Goal: Task Accomplishment & Management: Manage account settings

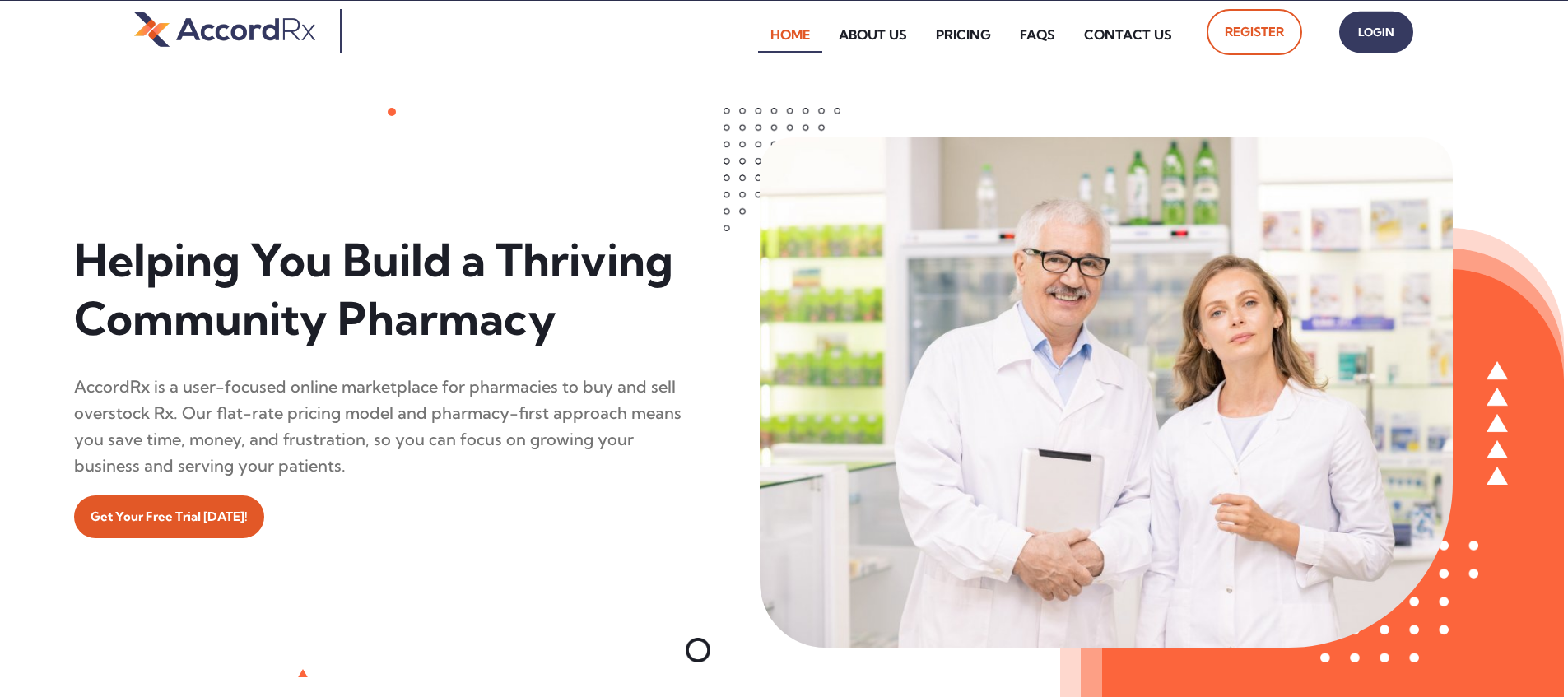
click at [751, 32] on span "Login" at bounding box center [1375, 32] width 41 height 24
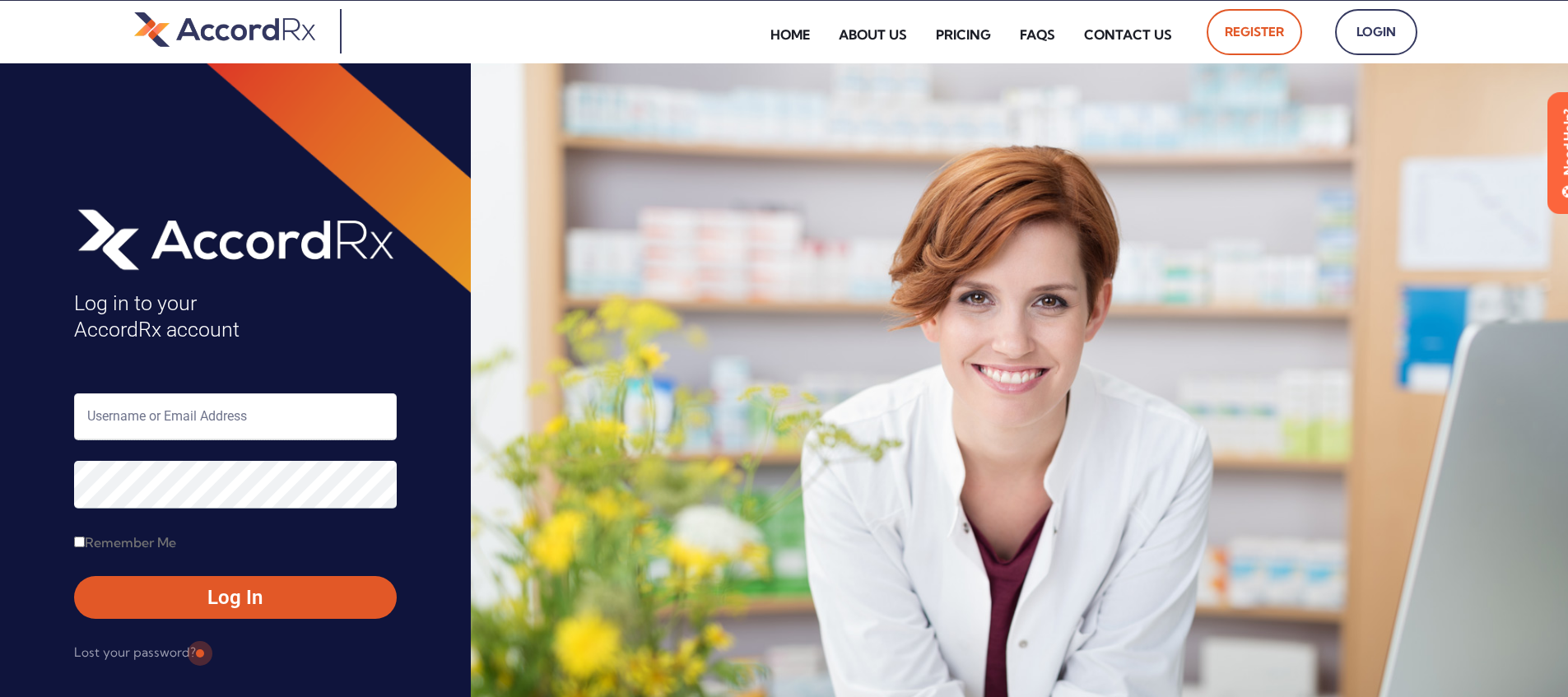
click at [160, 421] on input "text" at bounding box center [235, 417] width 322 height 47
type input "ARX-[PERSON_NAME]"
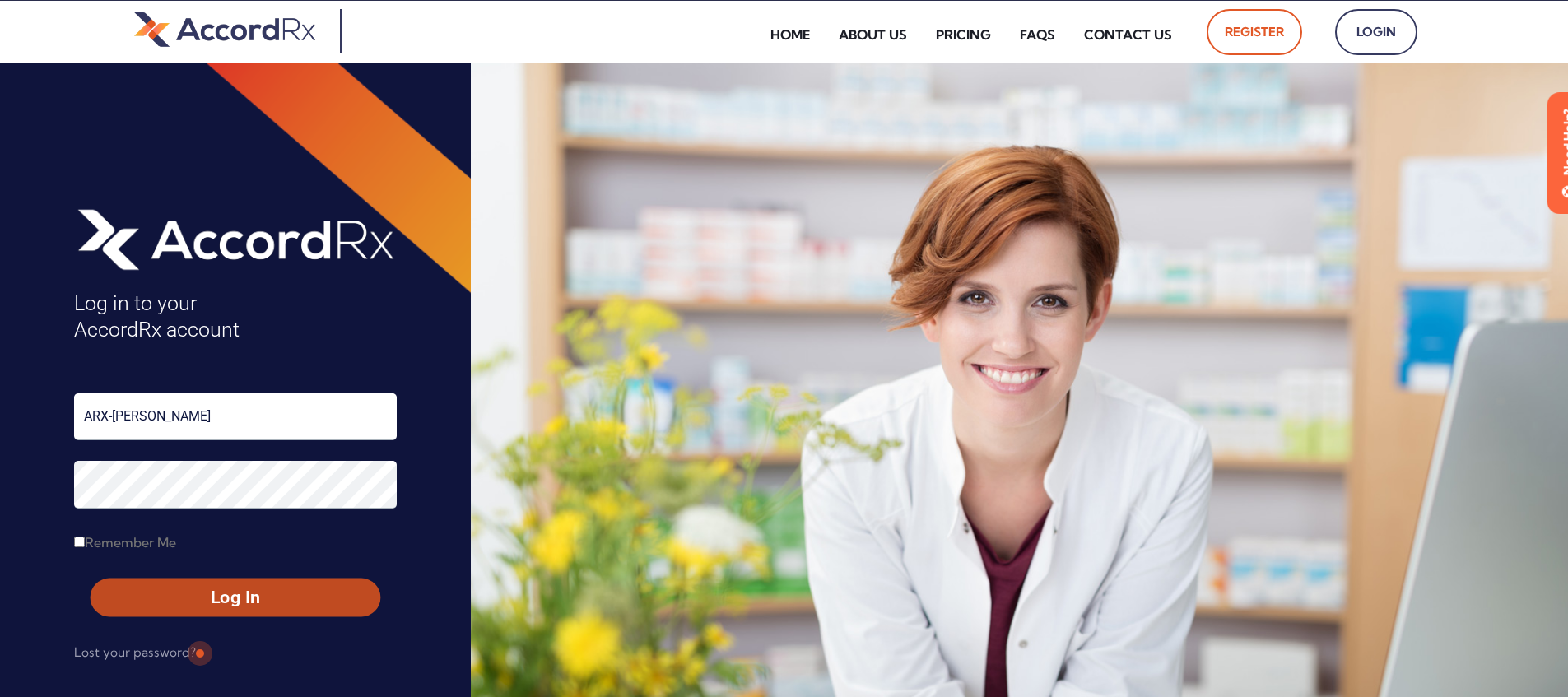
click at [198, 600] on span "Log In" at bounding box center [235, 598] width 260 height 24
